Goal: Task Accomplishment & Management: Complete application form

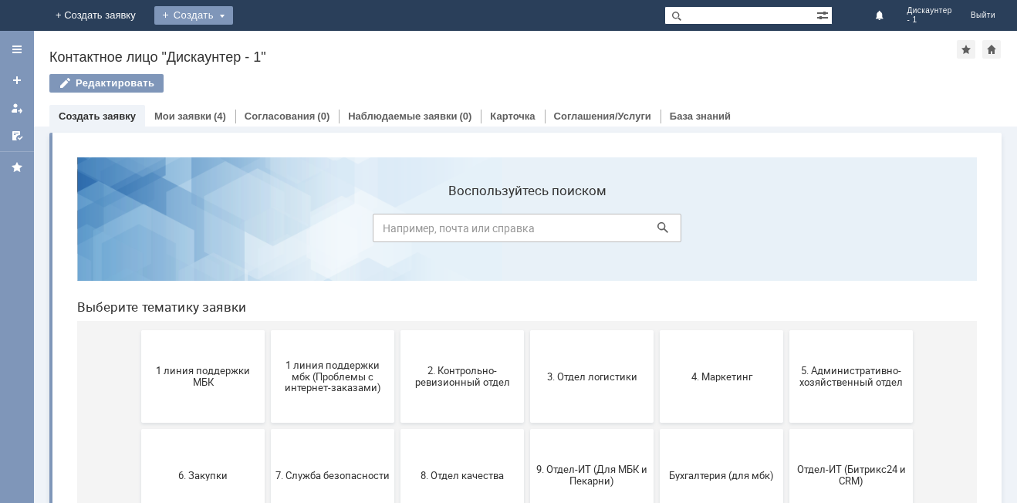
click at [233, 16] on div "Создать" at bounding box center [193, 15] width 79 height 19
click at [157, 13] on link "+ Создать заявку" at bounding box center [108, 15] width 99 height 31
click at [157, 12] on link "+ Создать заявку" at bounding box center [108, 15] width 99 height 31
click at [245, 13] on div "Создать" at bounding box center [206, 15] width 79 height 19
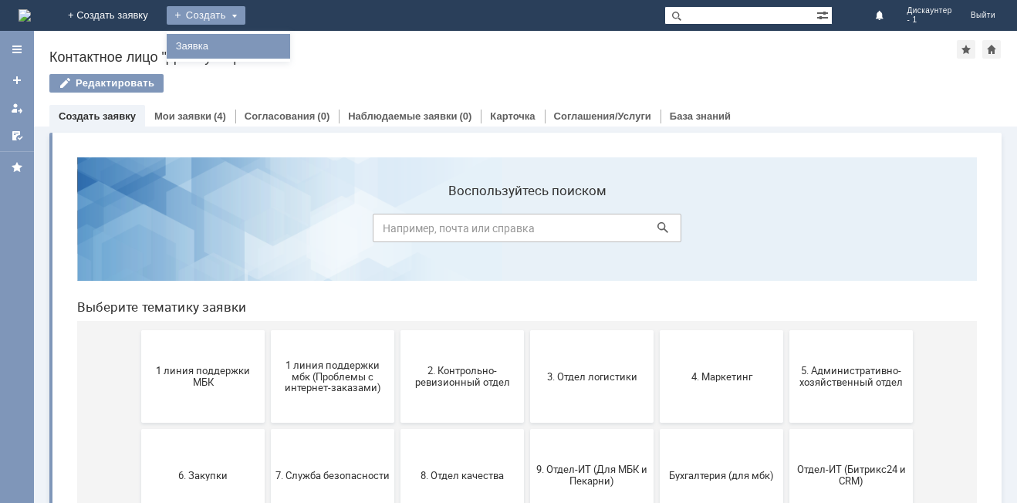
click at [281, 45] on link "Заявка" at bounding box center [228, 46] width 117 height 19
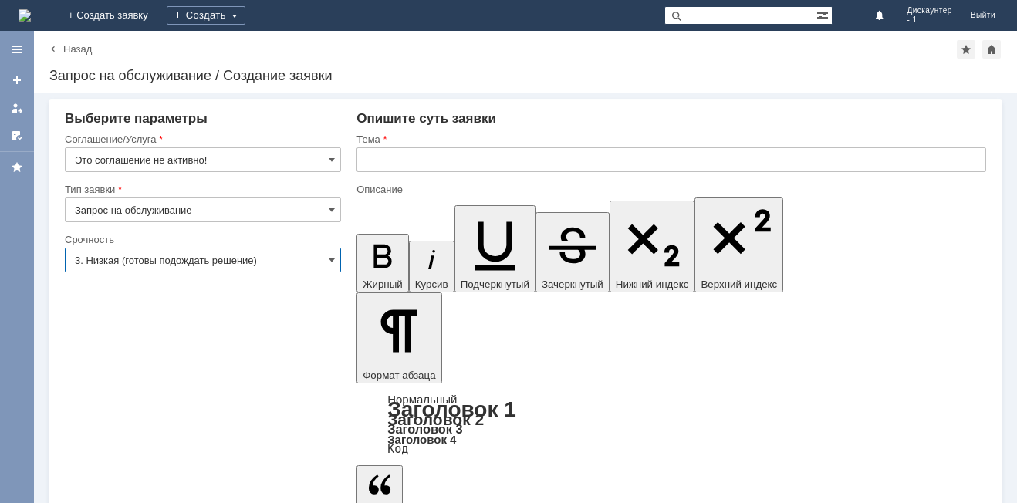
click at [248, 263] on input "3. Низкая (готовы подождать решение)" at bounding box center [203, 260] width 276 height 25
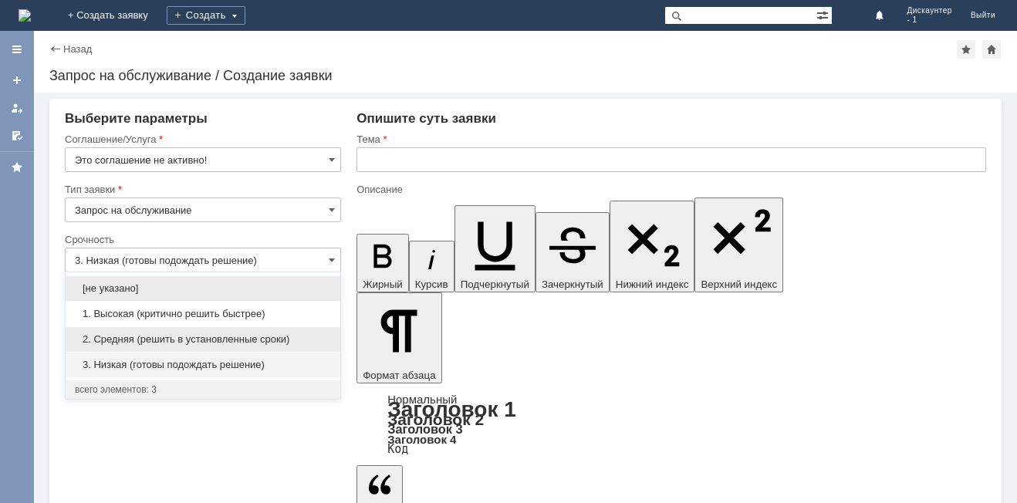
click at [129, 334] on span "2. Средняя (решить в установленные сроки)" at bounding box center [203, 339] width 256 height 12
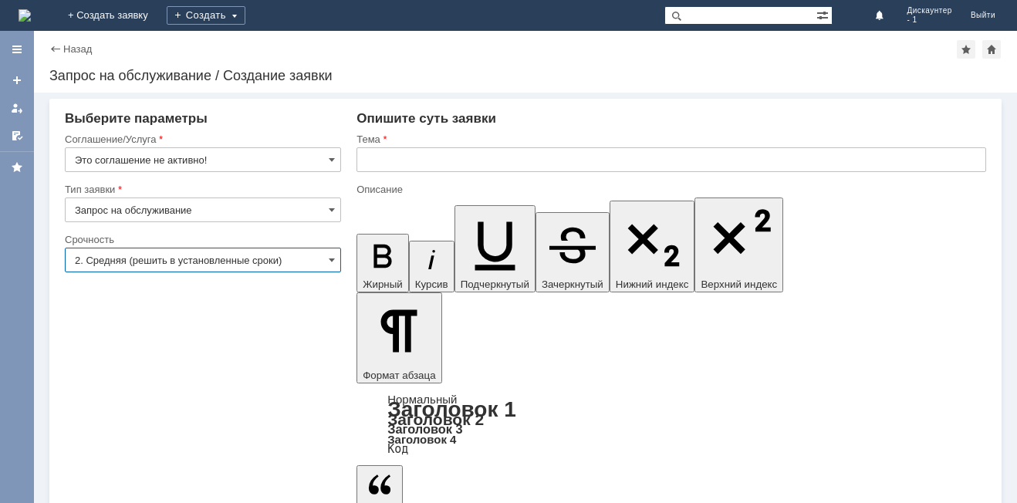
type input "2. Средняя (решить в установленные сроки)"
click at [336, 158] on input "Это соглашение не активно!" at bounding box center [203, 159] width 276 height 25
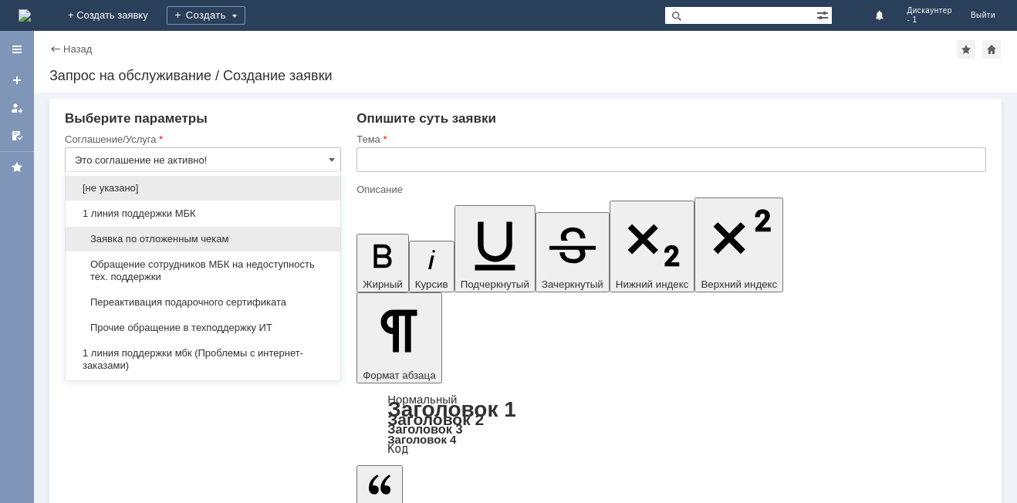
click at [216, 227] on div "Заявка по отложенным чекам" at bounding box center [203, 239] width 275 height 25
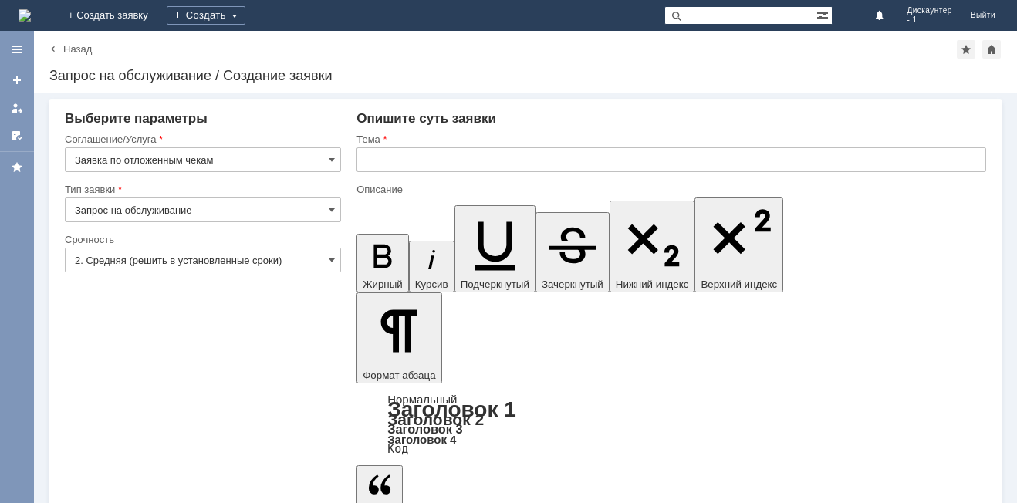
type input "Заявка по отложенным чекам"
click at [561, 164] on input "text" at bounding box center [672, 159] width 630 height 25
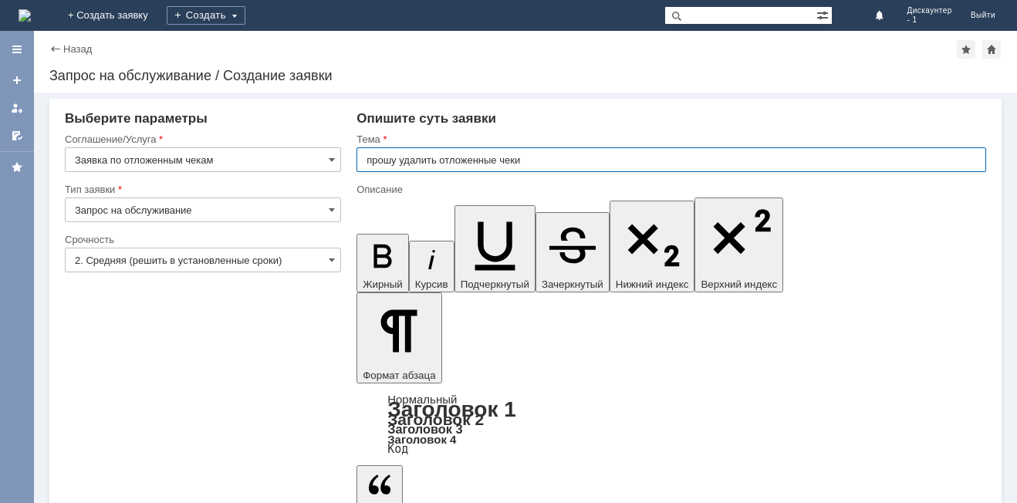
type input "прошу удалить отложенные чеки"
drag, startPoint x: 373, startPoint y: 358, endPoint x: 373, endPoint y: 346, distance: 12.4
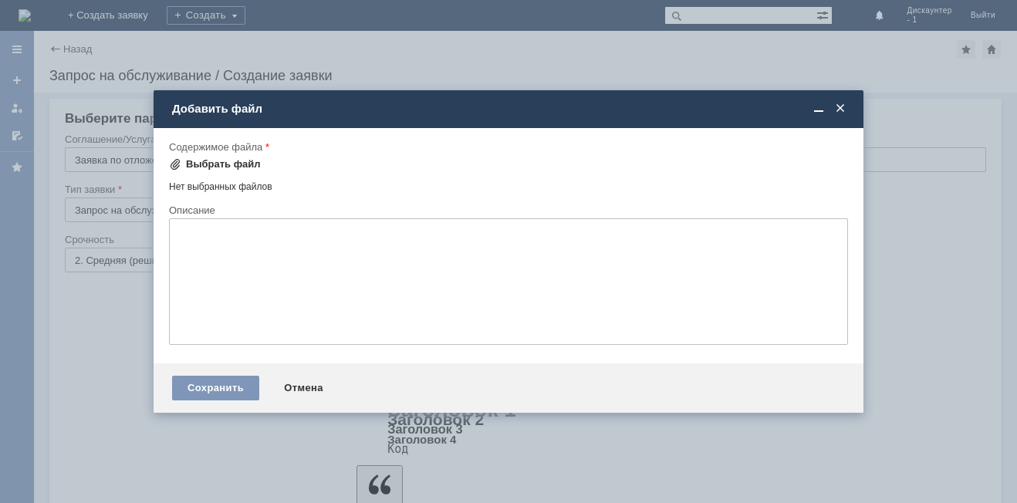
click at [235, 161] on div "Выбрать файл" at bounding box center [223, 164] width 75 height 12
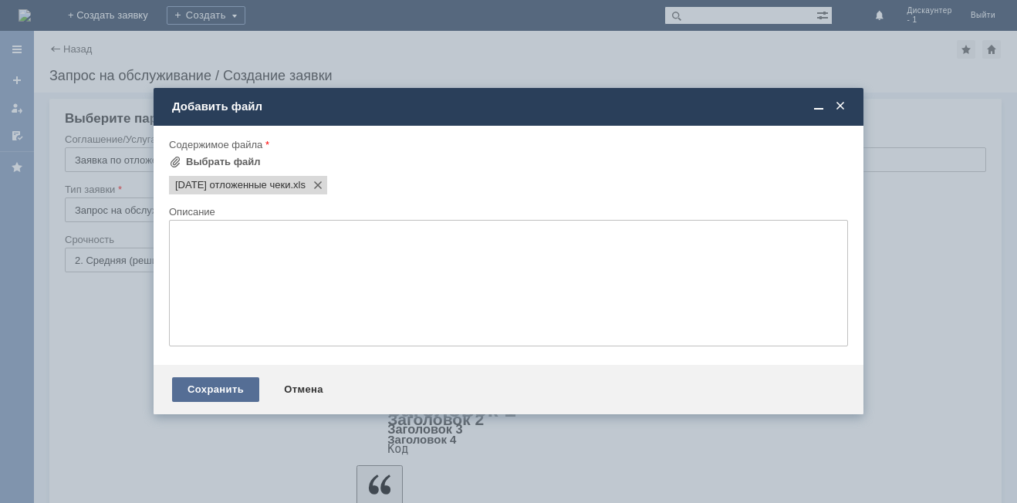
click at [212, 381] on div "Сохранить" at bounding box center [215, 389] width 87 height 25
